Goal: Complete application form

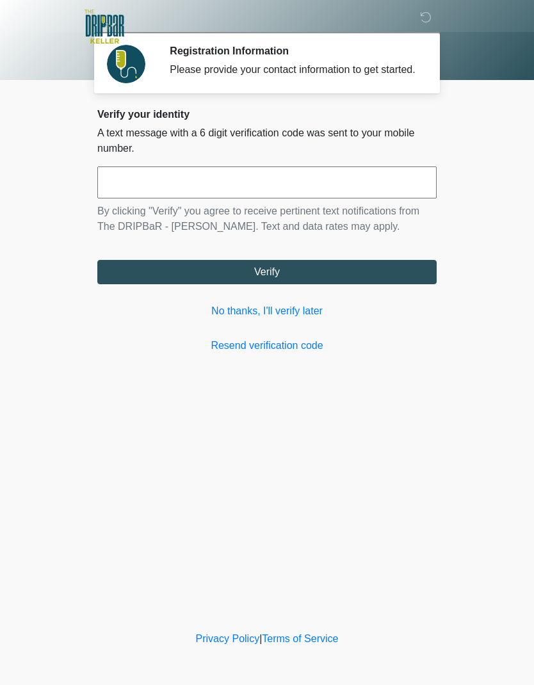
click at [296, 353] on link "Resend verification code" at bounding box center [266, 345] width 339 height 15
click at [239, 504] on div "‎ ‎ Registration Information Please provide your contact information to get sta…" at bounding box center [267, 314] width 384 height 603
click at [468, 396] on body "‎ ‎ Registration Information Please provide your contact information to get sta…" at bounding box center [267, 342] width 534 height 685
click at [373, 198] on input "text" at bounding box center [266, 182] width 339 height 32
click at [508, 244] on body "‎ ‎ Registration Information Please provide your contact information to get sta…" at bounding box center [267, 342] width 534 height 685
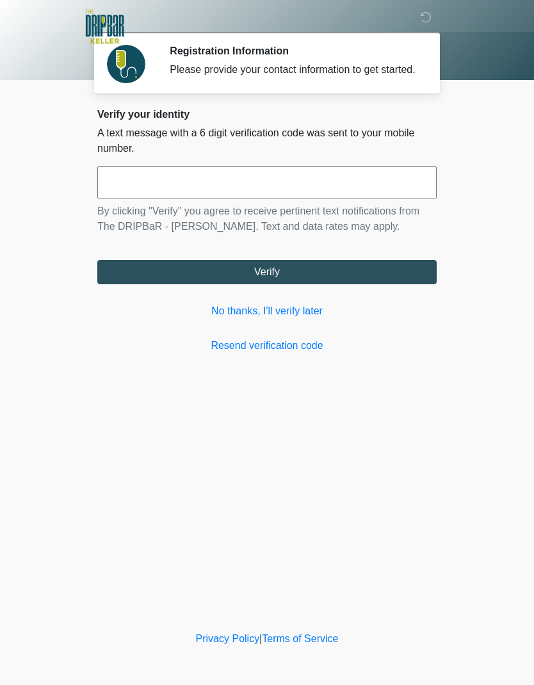
click at [389, 77] on div "Please provide your contact information to get started." at bounding box center [294, 69] width 248 height 15
click at [241, 67] on div "Please provide your contact information to get started." at bounding box center [294, 69] width 248 height 15
click at [272, 67] on div "Please provide your contact information to get started." at bounding box center [294, 69] width 248 height 15
click at [266, 74] on div "Please provide your contact information to get started." at bounding box center [294, 69] width 248 height 15
click at [265, 74] on div "Please provide your contact information to get started." at bounding box center [294, 69] width 248 height 15
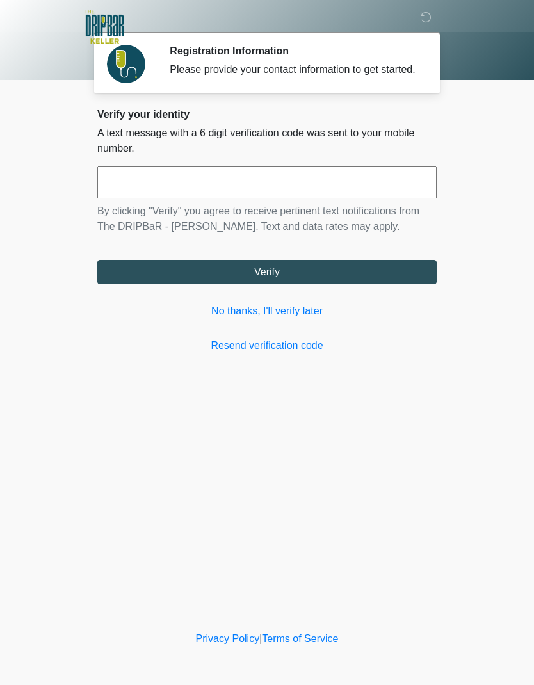
click at [268, 77] on div "Please provide your contact information to get started." at bounding box center [294, 69] width 248 height 15
click at [316, 319] on link "No thanks, I'll verify later" at bounding box center [266, 310] width 339 height 15
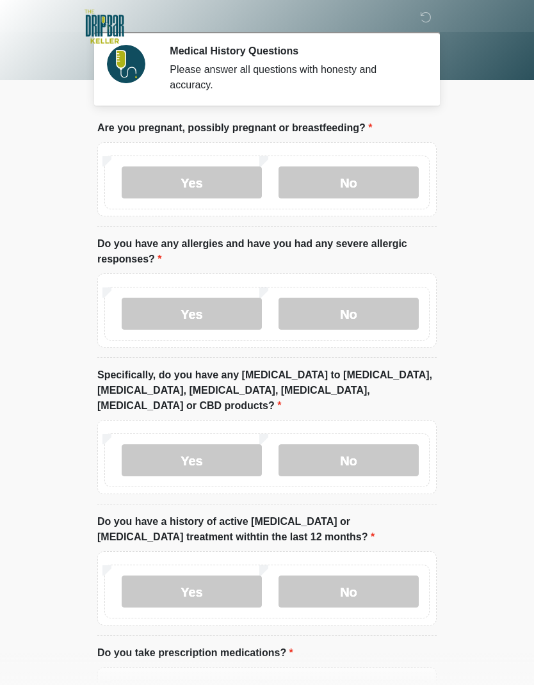
click at [152, 183] on label "Yes" at bounding box center [192, 182] width 140 height 32
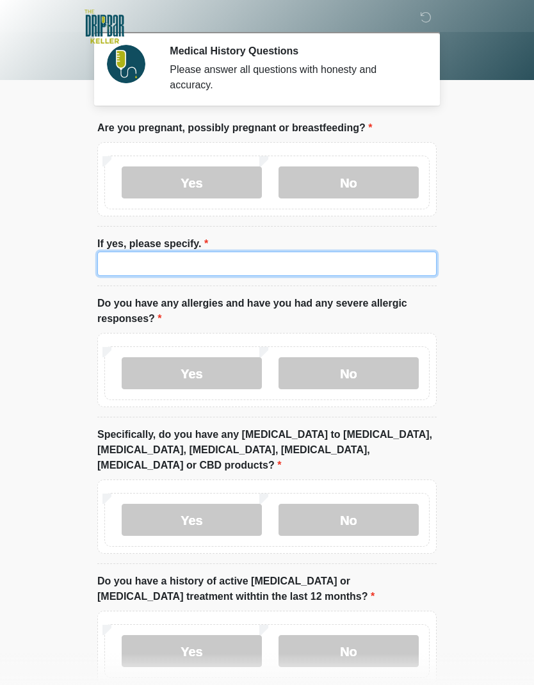
click at [399, 272] on input "If yes, please specify." at bounding box center [266, 264] width 339 height 24
type input "**********"
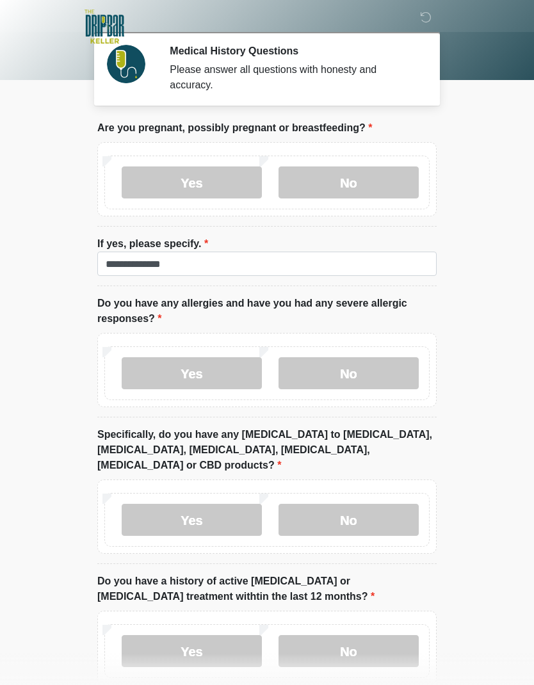
click at [340, 372] on label "No" at bounding box center [348, 373] width 140 height 32
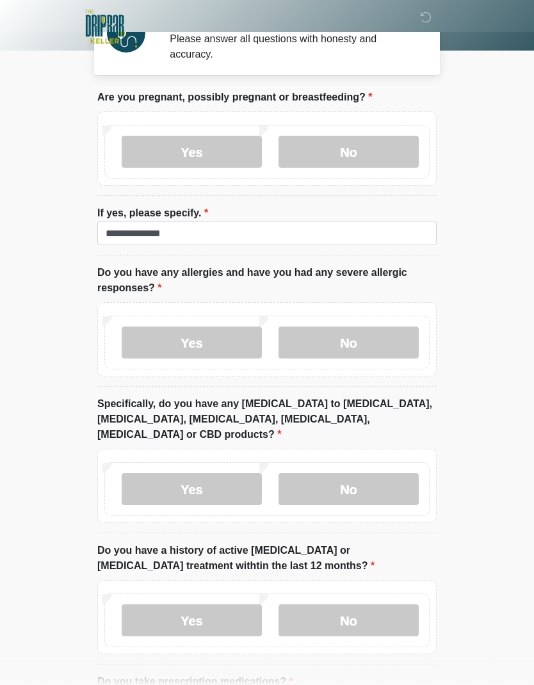
scroll to position [35, 0]
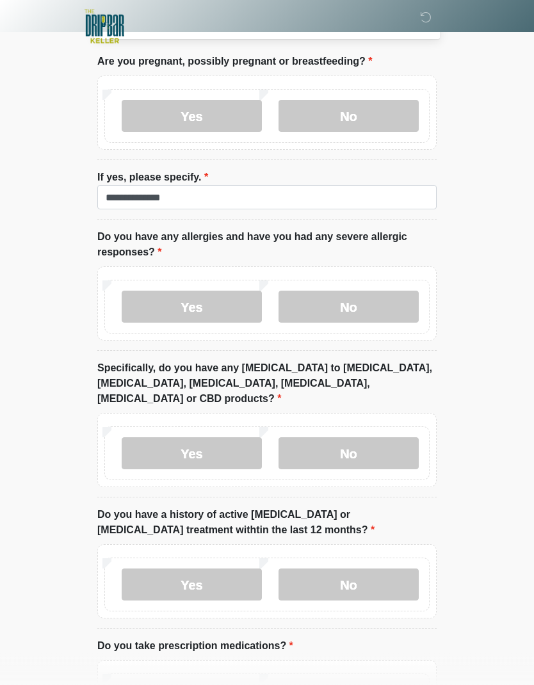
click at [389, 438] on label "No" at bounding box center [348, 454] width 140 height 32
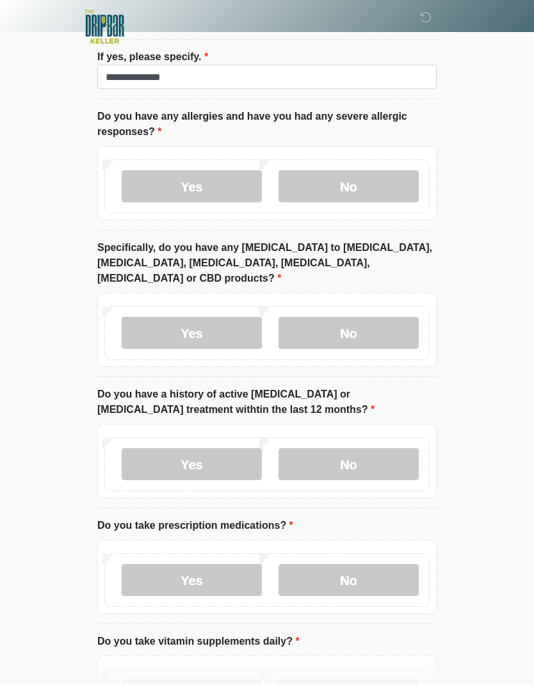
click at [377, 448] on label "No" at bounding box center [348, 464] width 140 height 32
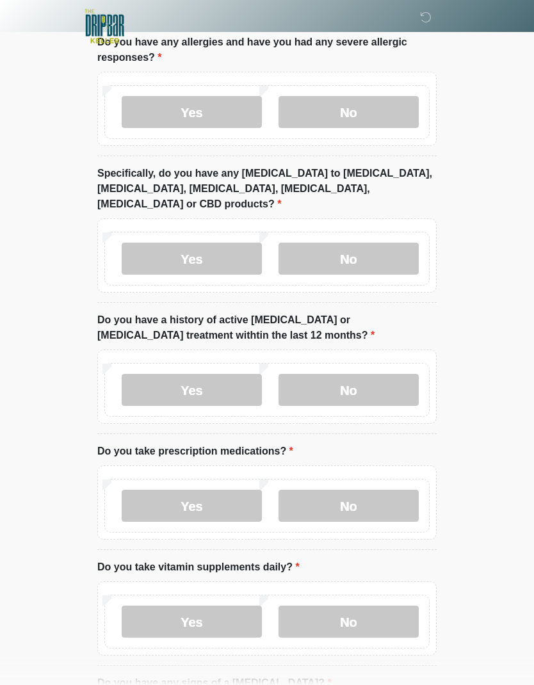
click at [372, 492] on label "No" at bounding box center [348, 506] width 140 height 32
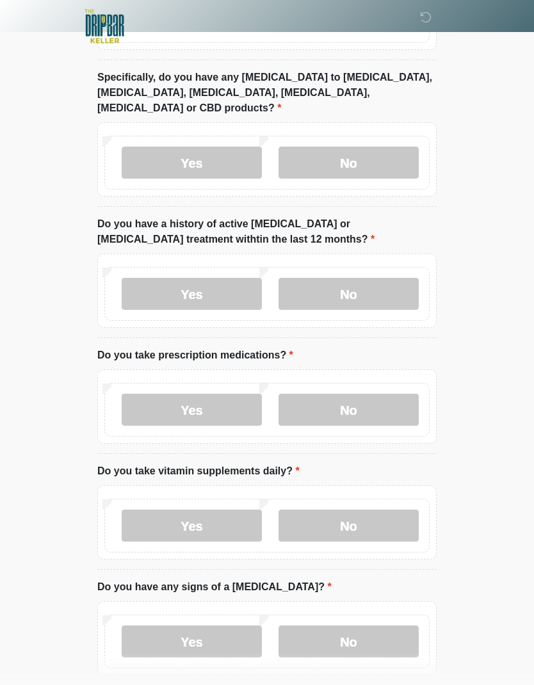
scroll to position [357, 0]
click at [243, 403] on label "Yes" at bounding box center [192, 410] width 140 height 32
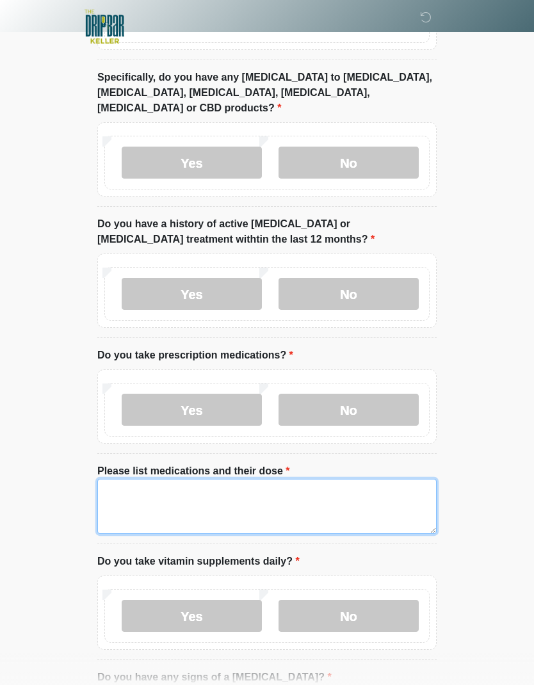
click at [334, 480] on textarea "Please list medications and their dose" at bounding box center [266, 506] width 339 height 55
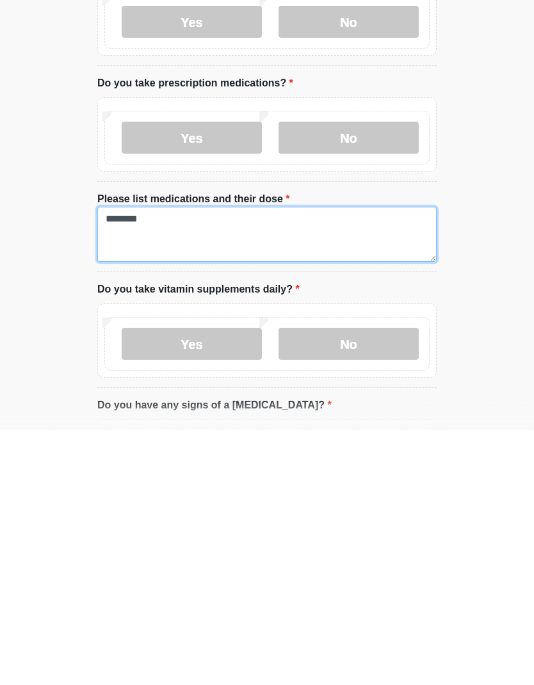
scroll to position [379, 0]
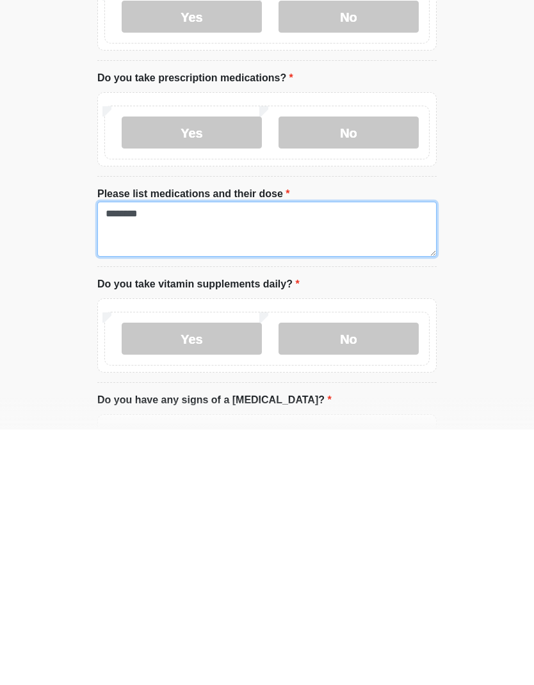
type textarea "********"
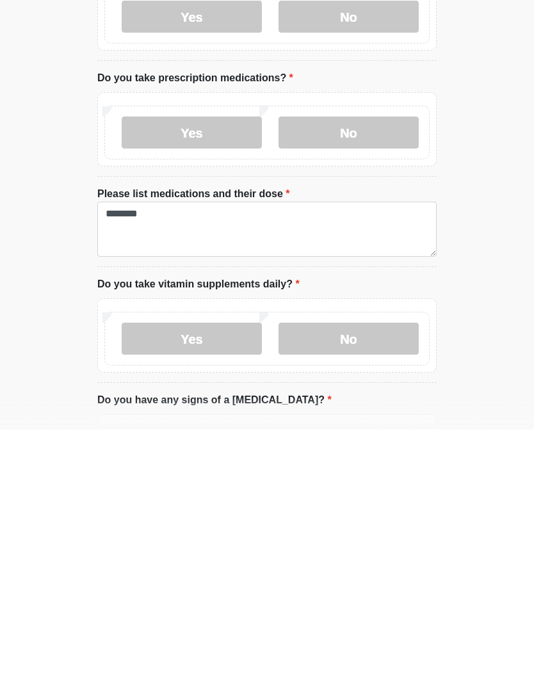
click at [233, 578] on label "Yes" at bounding box center [192, 594] width 140 height 32
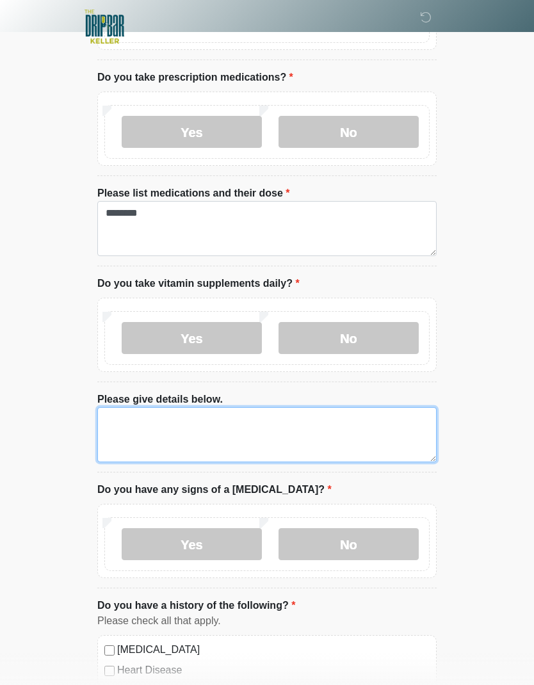
click at [249, 407] on textarea "Please give details below." at bounding box center [266, 434] width 339 height 55
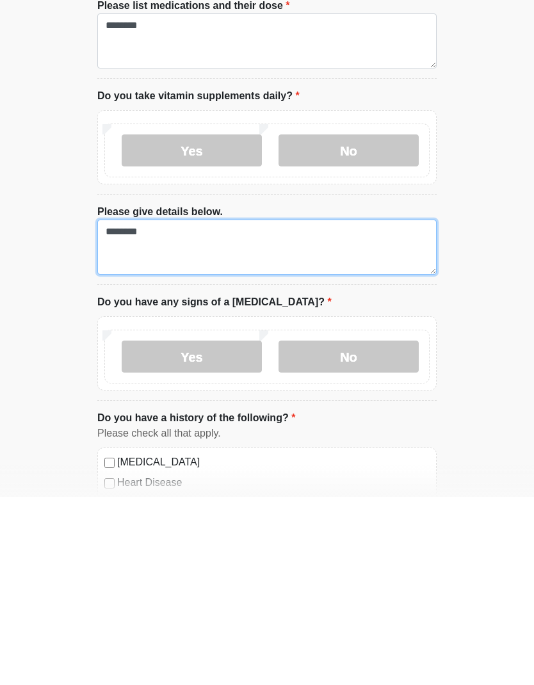
type textarea "********"
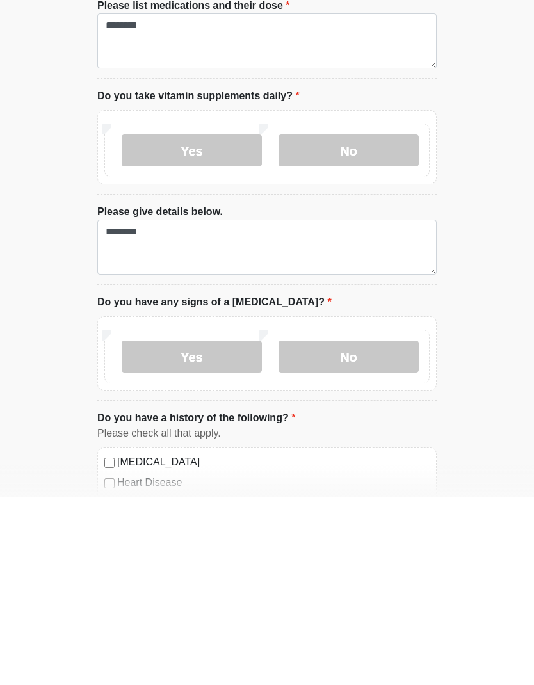
click at [397, 529] on label "No" at bounding box center [348, 545] width 140 height 32
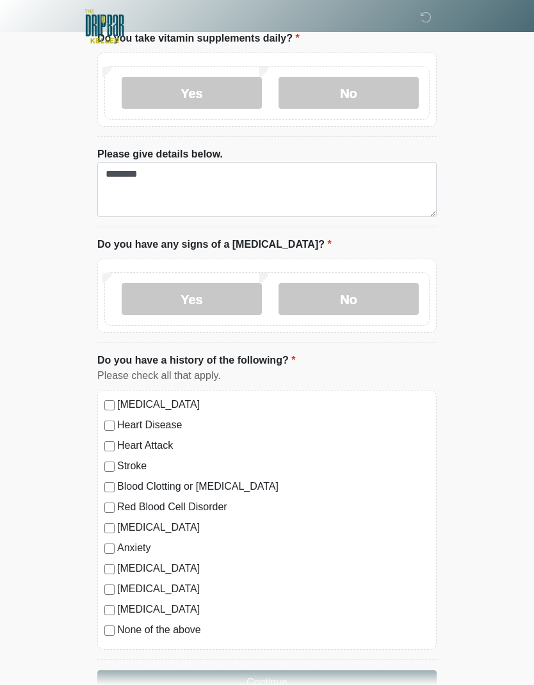
scroll to position [889, 0]
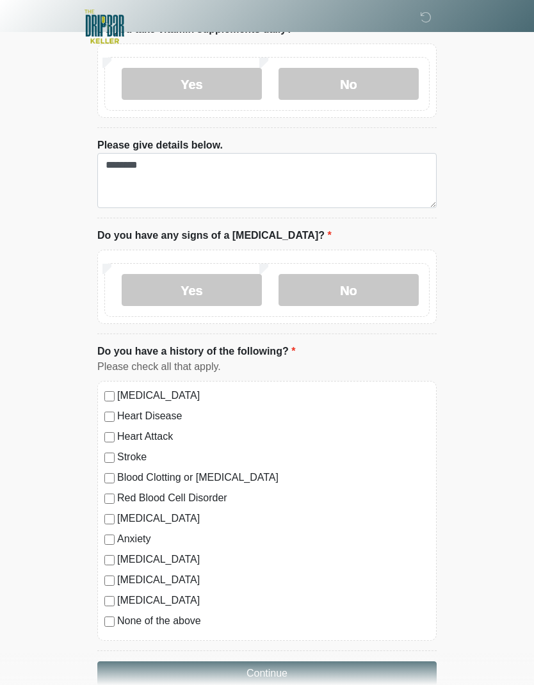
click at [180, 613] on label "None of the above" at bounding box center [273, 620] width 312 height 15
click at [244, 661] on button "Continue" at bounding box center [266, 673] width 339 height 24
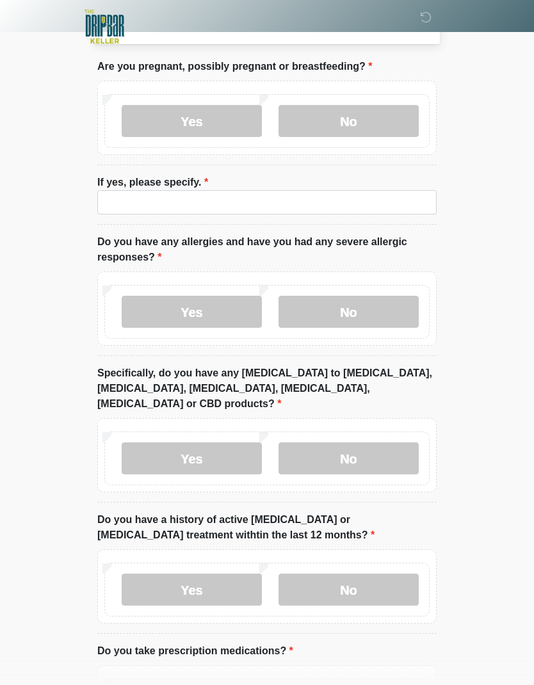
scroll to position [0, 0]
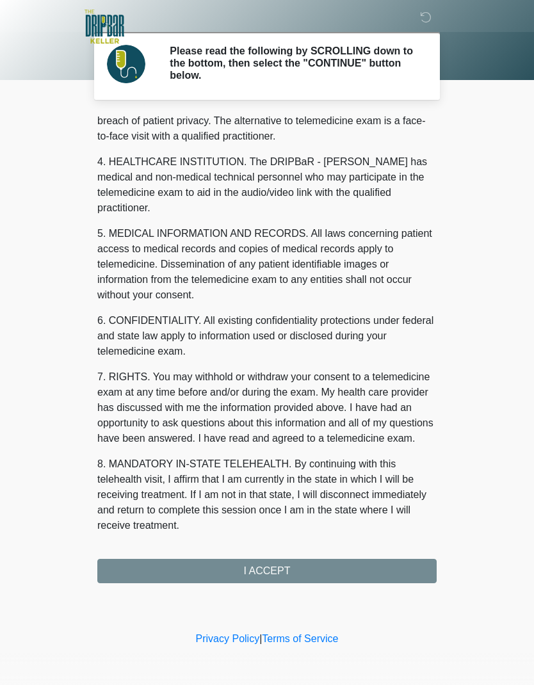
click at [249, 568] on div "1. PURPOSE. The purpose of this form is to obtain your consent for a telemedici…" at bounding box center [266, 349] width 339 height 468
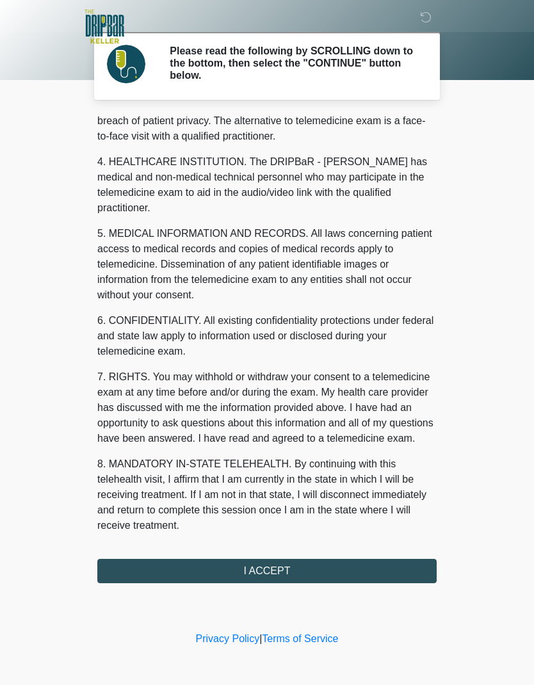
click at [272, 568] on button "I ACCEPT" at bounding box center [266, 571] width 339 height 24
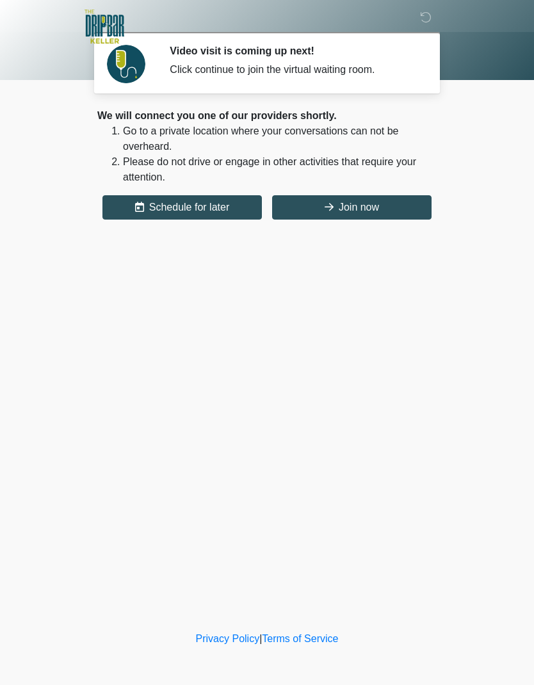
click at [401, 211] on button "Join now" at bounding box center [351, 207] width 159 height 24
